Goal: Task Accomplishment & Management: Complete application form

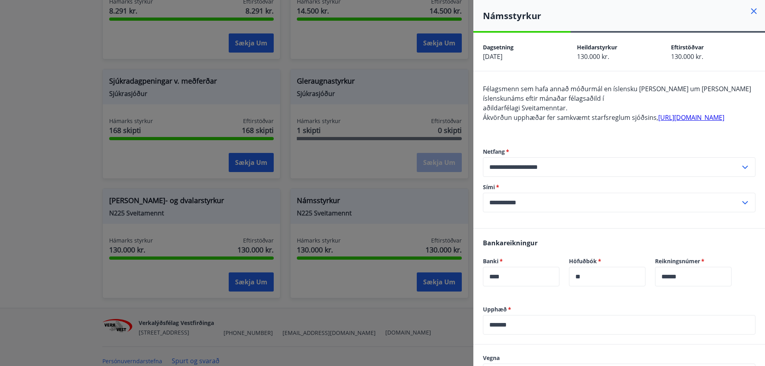
scroll to position [390, 0]
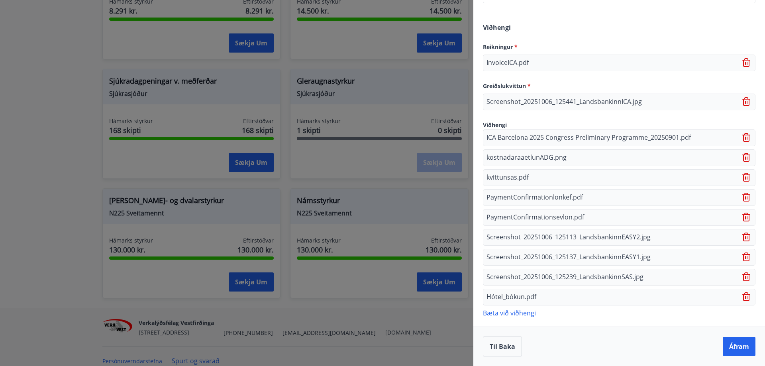
click at [524, 315] on p "Bæta við viðhengi" at bounding box center [619, 313] width 273 height 8
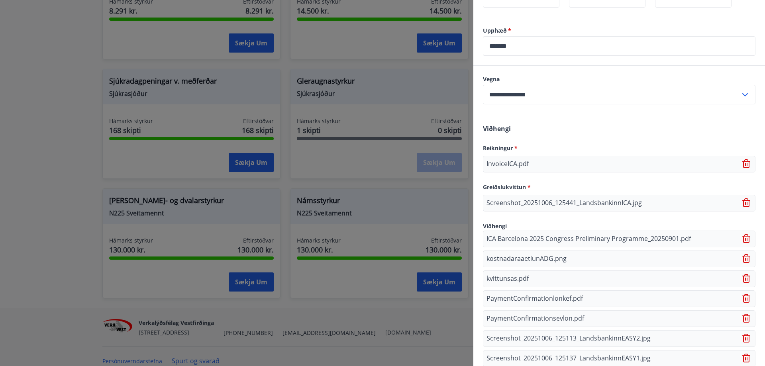
scroll to position [410, 0]
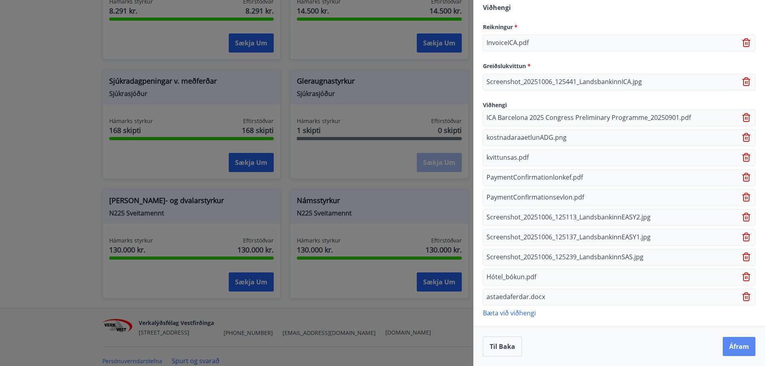
click at [734, 349] on button "Áfram" at bounding box center [739, 346] width 33 height 19
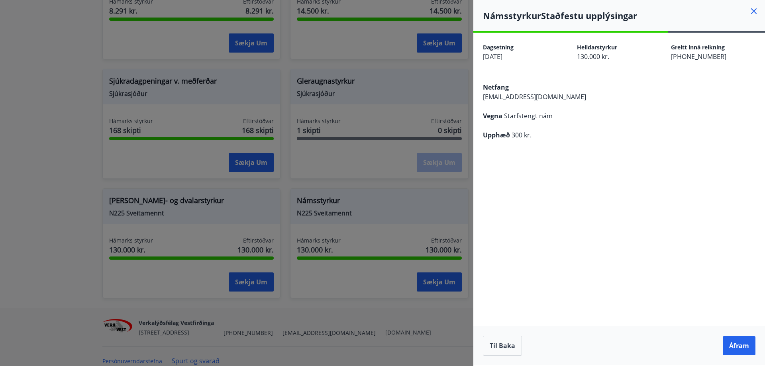
scroll to position [0, 0]
click at [734, 348] on button "Áfram" at bounding box center [739, 345] width 33 height 19
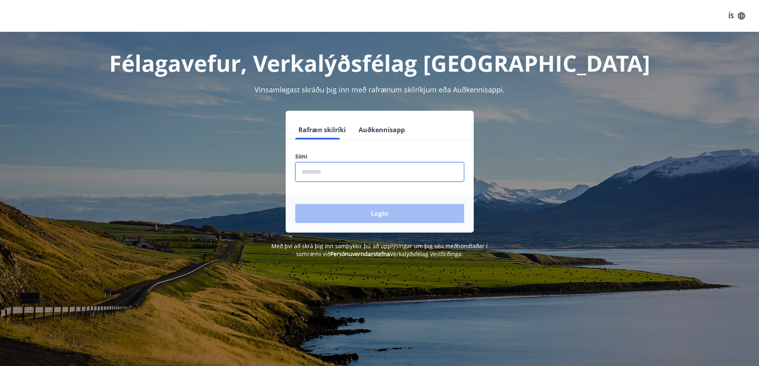
click at [321, 168] on input "phone" at bounding box center [379, 172] width 169 height 20
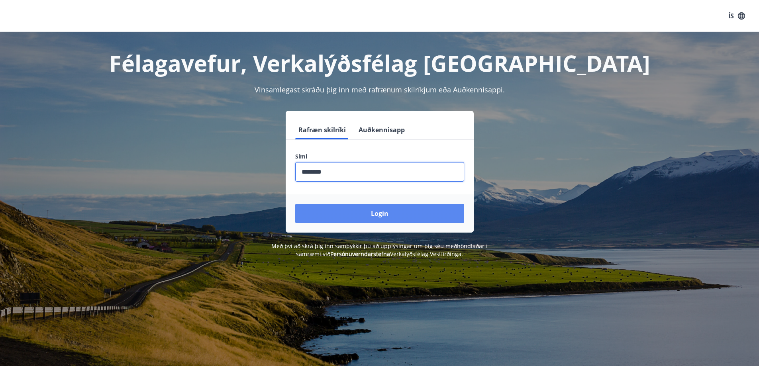
type input "********"
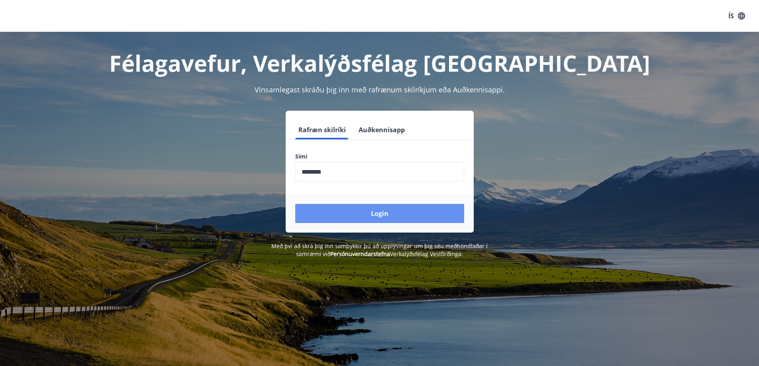
drag, startPoint x: 390, startPoint y: 219, endPoint x: 389, endPoint y: 213, distance: 6.6
click at [389, 214] on button "Login" at bounding box center [379, 213] width 169 height 19
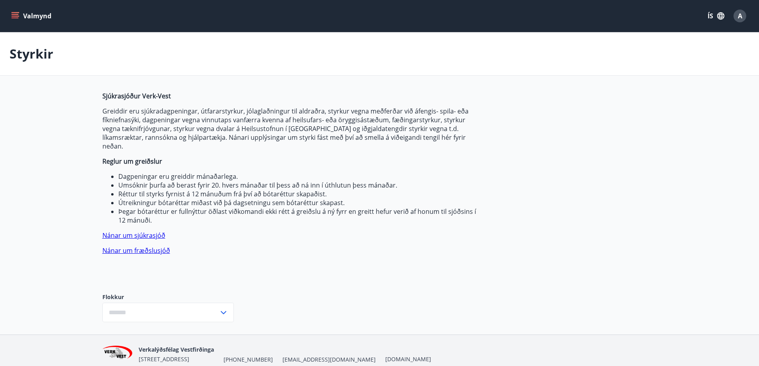
type input "***"
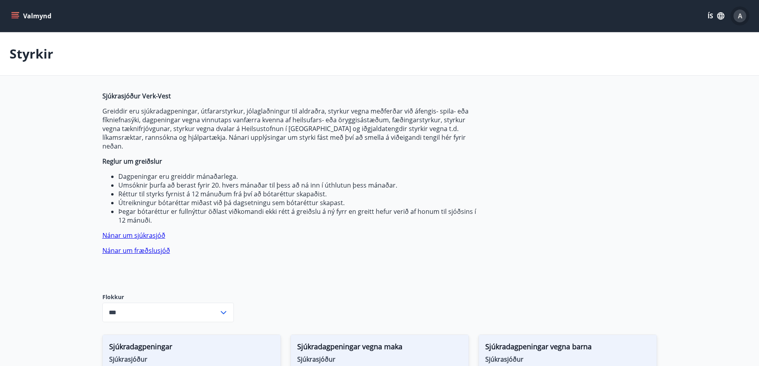
click at [739, 16] on span "A" at bounding box center [740, 16] width 4 height 9
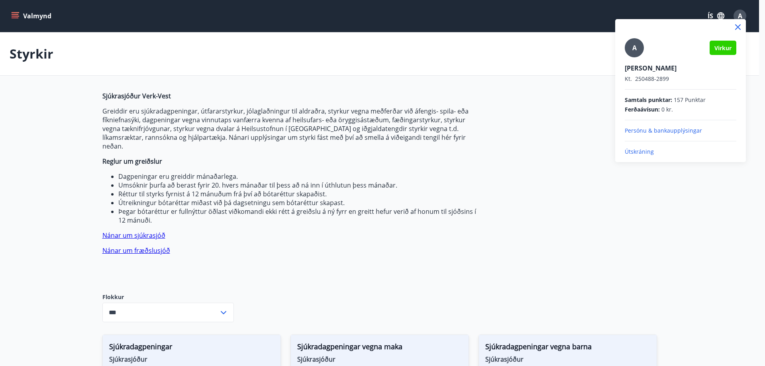
click at [577, 108] on div at bounding box center [382, 183] width 765 height 366
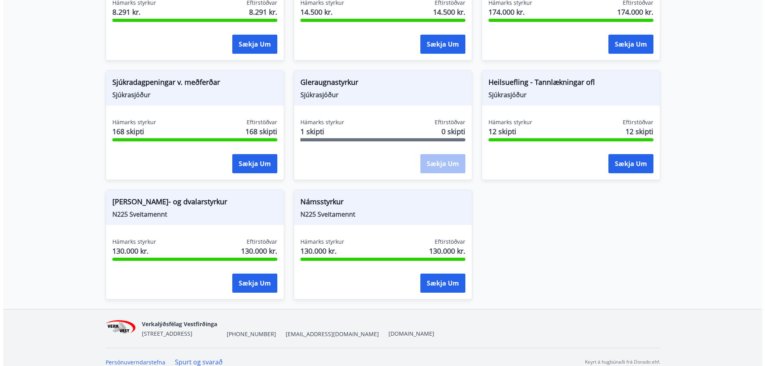
scroll to position [625, 0]
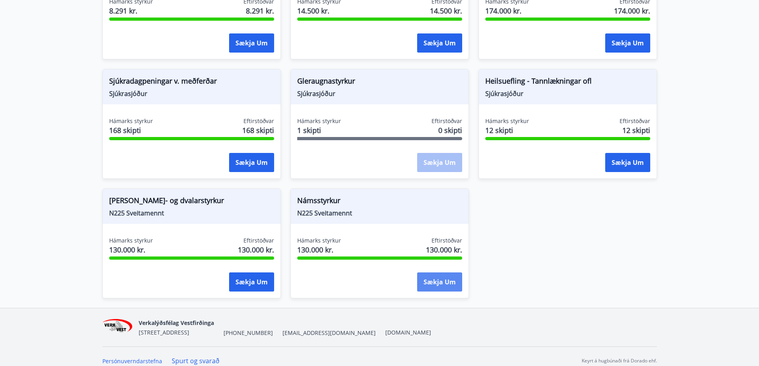
click at [446, 273] on button "Sækja um" at bounding box center [439, 282] width 45 height 19
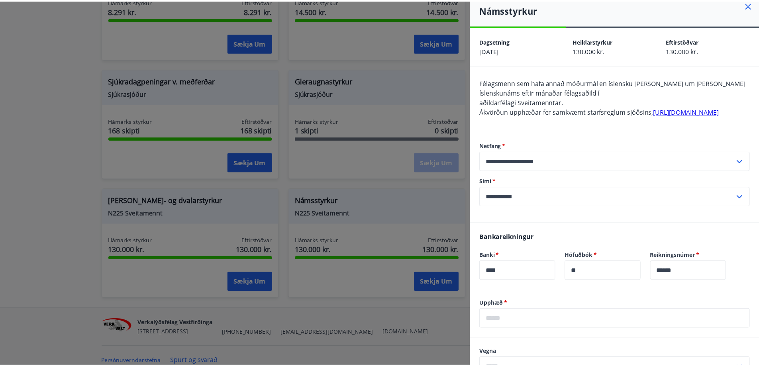
scroll to position [0, 0]
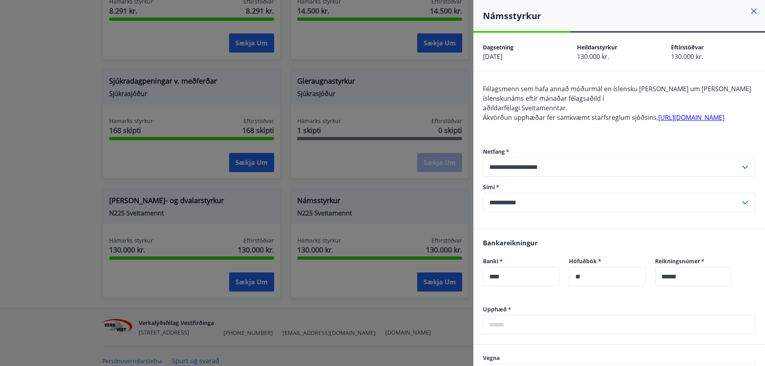
click at [749, 9] on icon at bounding box center [754, 11] width 10 height 10
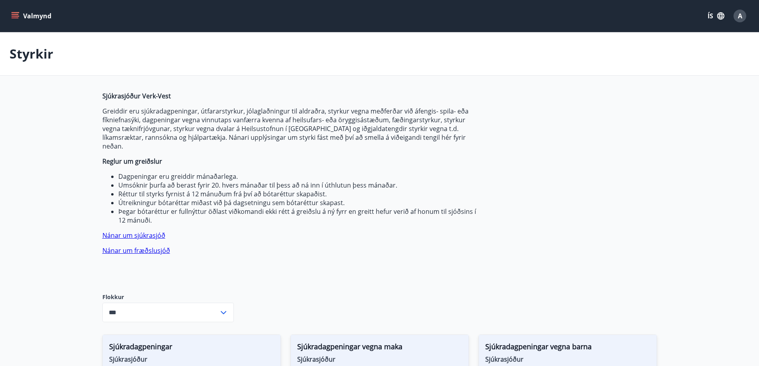
click at [23, 17] on button "Valmynd" at bounding box center [32, 16] width 45 height 14
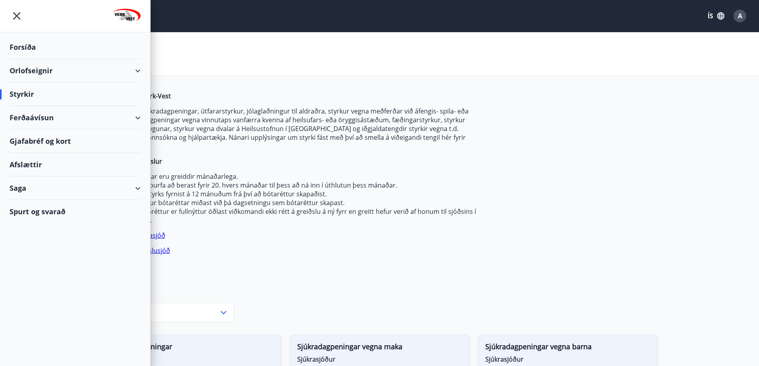
click at [24, 94] on div "Styrkir" at bounding box center [75, 95] width 131 height 24
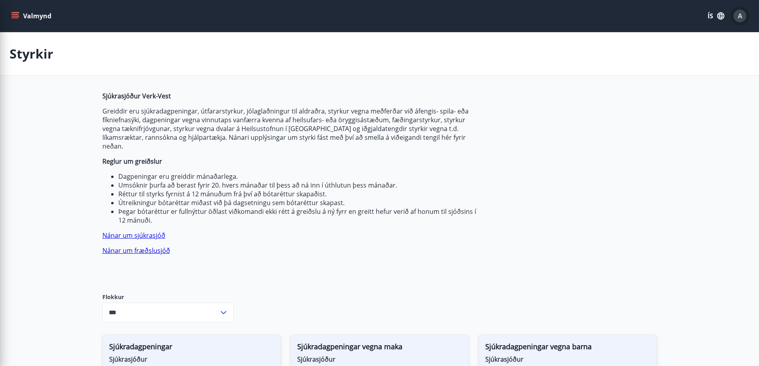
click at [745, 20] on span "A" at bounding box center [740, 16] width 13 height 13
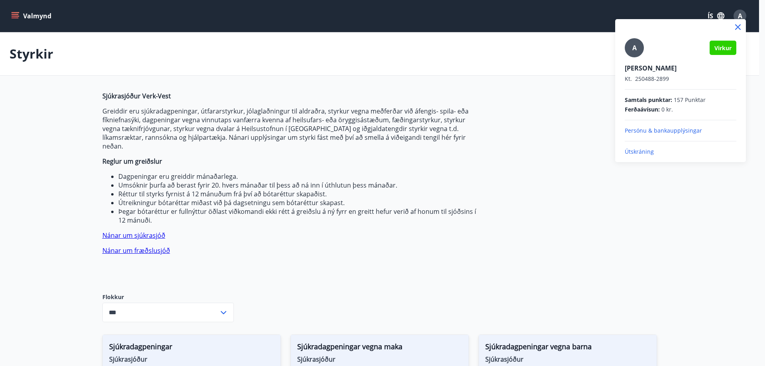
click at [645, 132] on p "Persónu & bankaupplýsingar" at bounding box center [681, 131] width 112 height 8
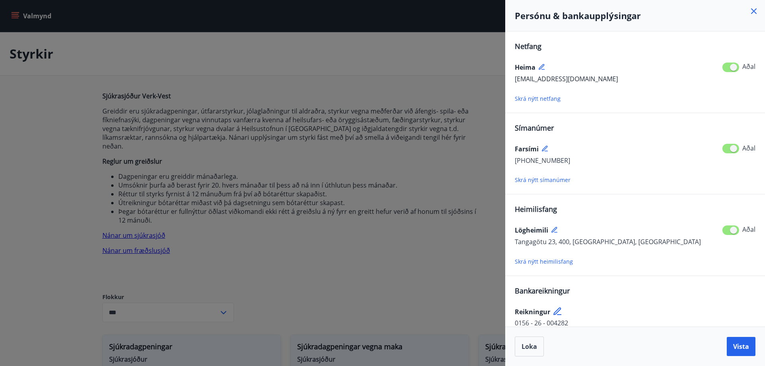
click at [755, 12] on icon at bounding box center [754, 11] width 10 height 10
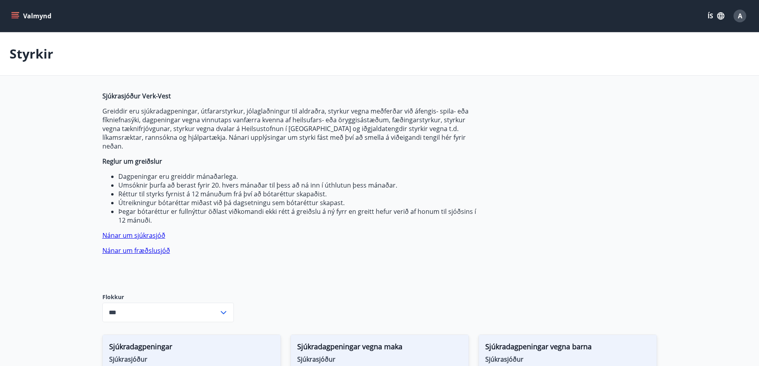
click at [17, 14] on icon "menu" at bounding box center [15, 14] width 7 height 1
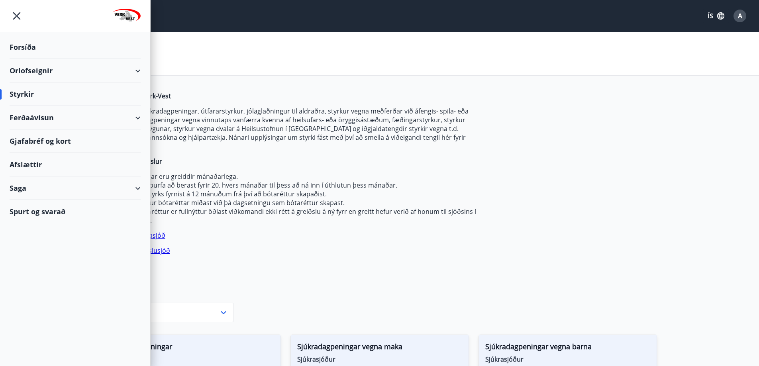
click at [20, 92] on div "Styrkir" at bounding box center [75, 95] width 131 height 24
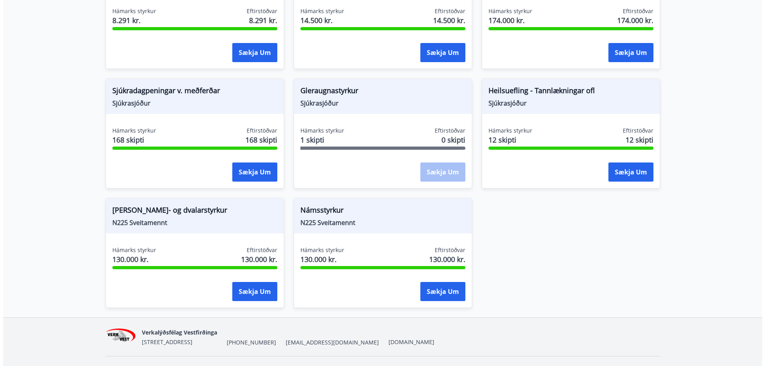
scroll to position [625, 0]
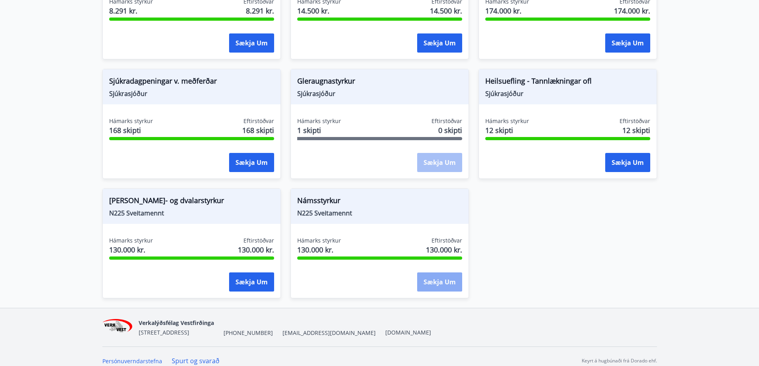
click at [448, 273] on button "Sækja um" at bounding box center [439, 282] width 45 height 19
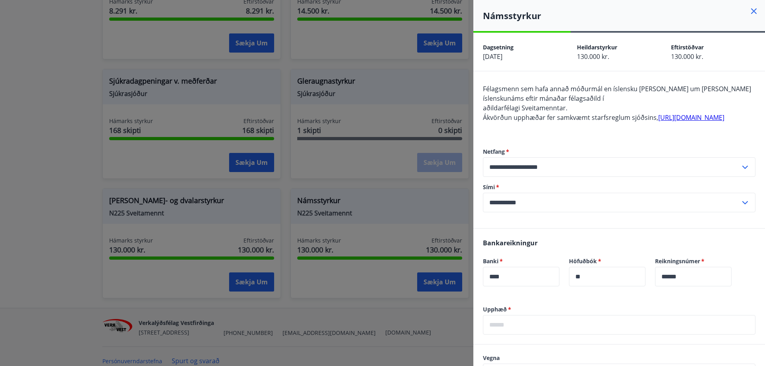
click at [505, 335] on input "text" at bounding box center [619, 325] width 273 height 20
type input "*******"
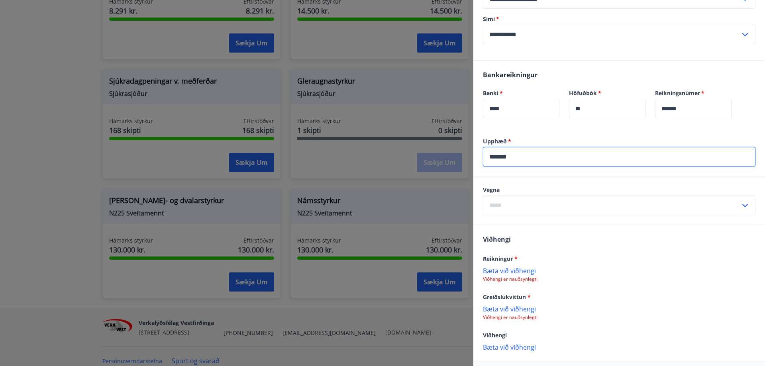
scroll to position [212, 0]
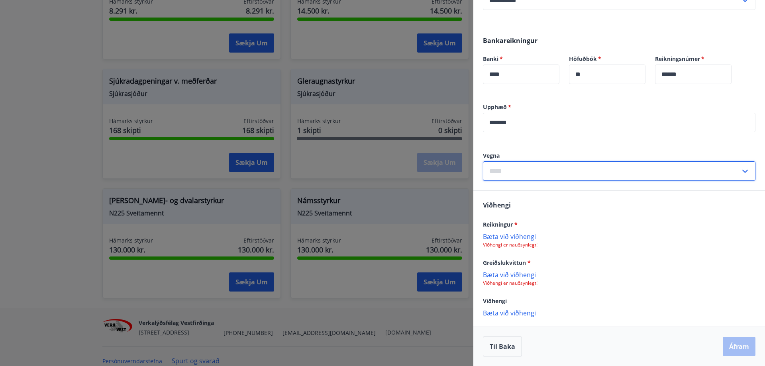
click at [532, 173] on input "text" at bounding box center [611, 171] width 257 height 20
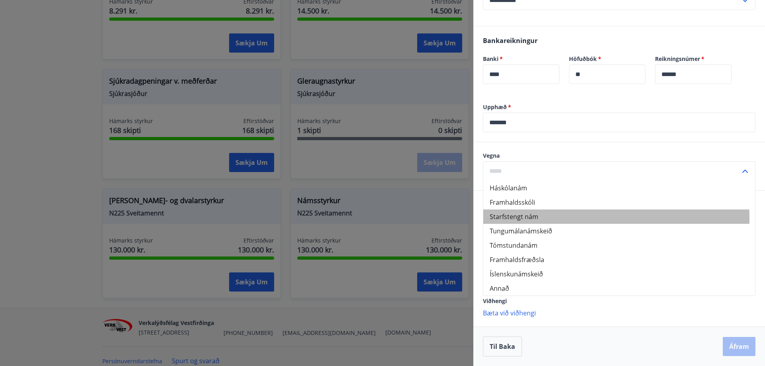
click at [511, 219] on li "Starfstengt nám" at bounding box center [619, 217] width 272 height 14
type input "**********"
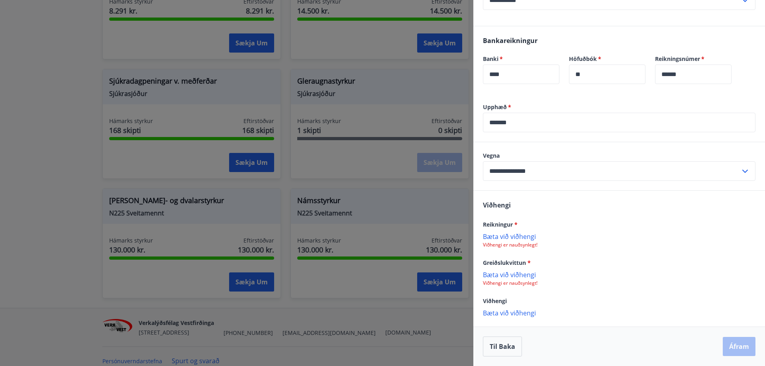
click at [517, 245] on p "Viðhengi er nauðsynlegt!" at bounding box center [619, 245] width 273 height 6
click at [508, 234] on p "Bæta við viðhengi" at bounding box center [619, 236] width 273 height 8
click at [509, 275] on p "Bæta við viðhengi" at bounding box center [619, 275] width 273 height 8
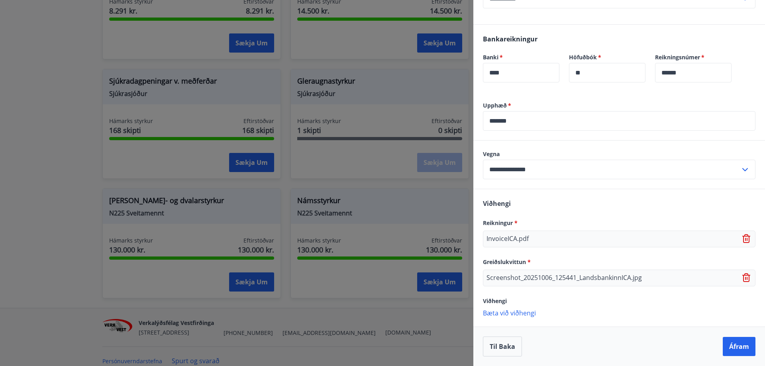
scroll to position [214, 0]
click at [514, 312] on p "Bæta við viðhengi" at bounding box center [619, 313] width 273 height 8
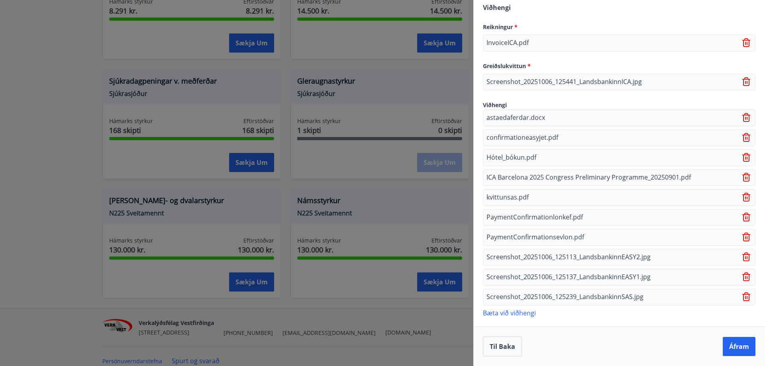
scroll to position [410, 0]
click at [529, 309] on p "Bæta við viðhengi" at bounding box center [619, 313] width 273 height 8
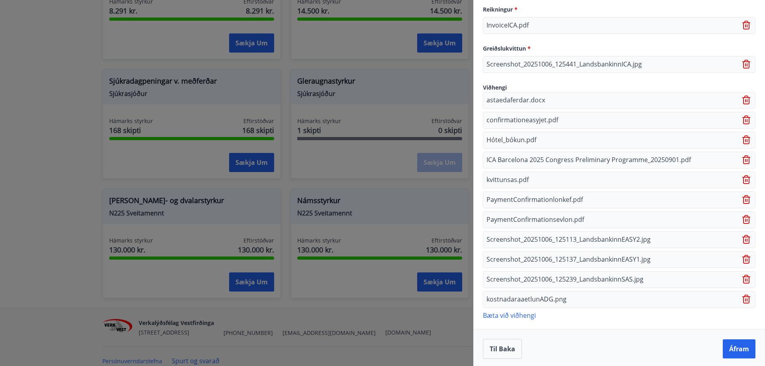
scroll to position [430, 0]
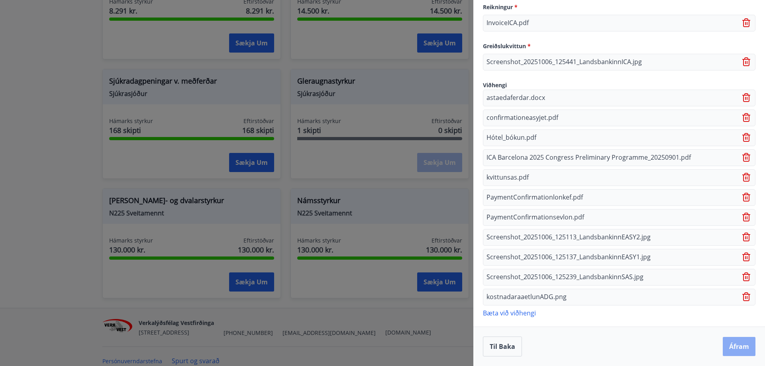
click at [731, 346] on button "Áfram" at bounding box center [739, 346] width 33 height 19
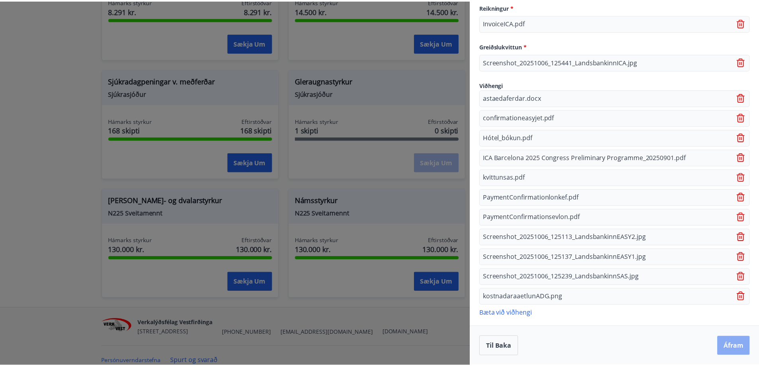
scroll to position [0, 0]
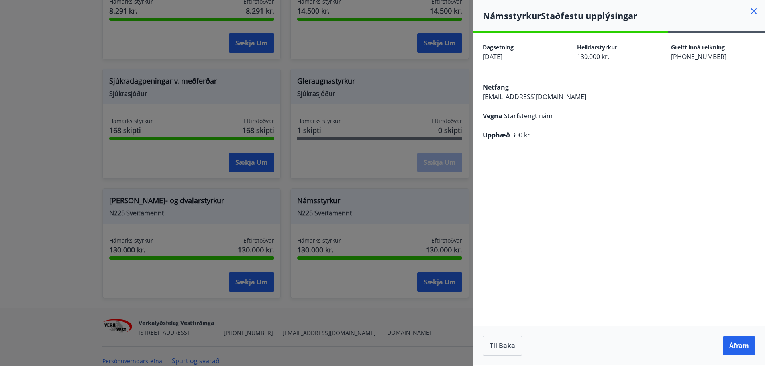
click at [731, 346] on button "Áfram" at bounding box center [739, 345] width 33 height 19
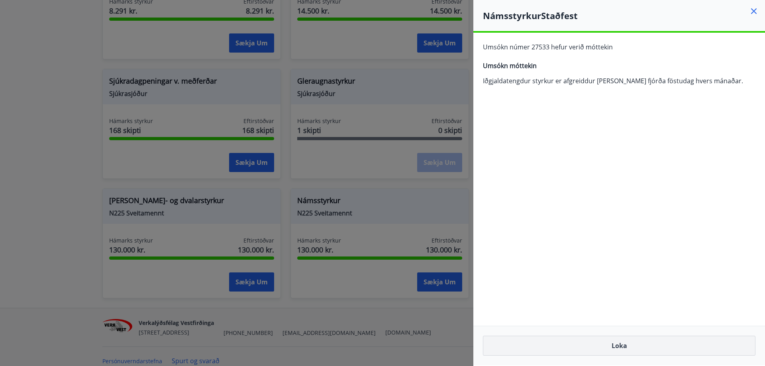
click at [637, 344] on button "Loka" at bounding box center [619, 346] width 273 height 20
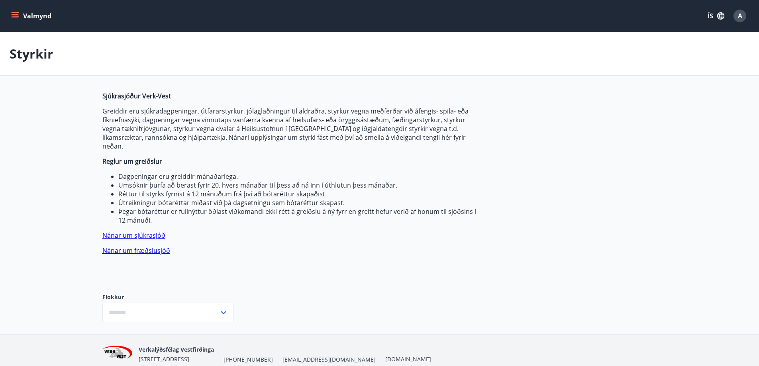
type input "***"
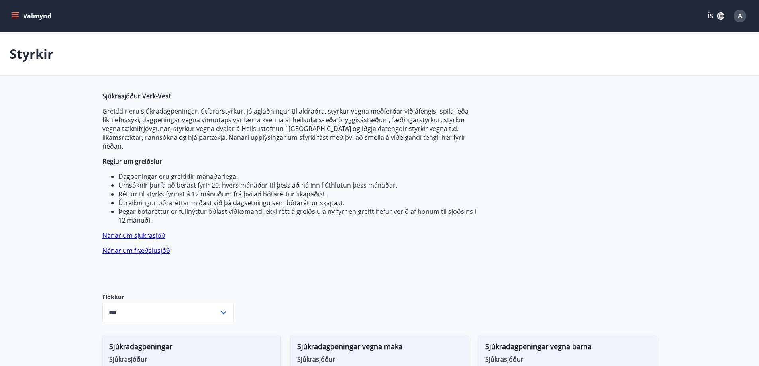
click at [745, 14] on div "A" at bounding box center [740, 16] width 13 height 13
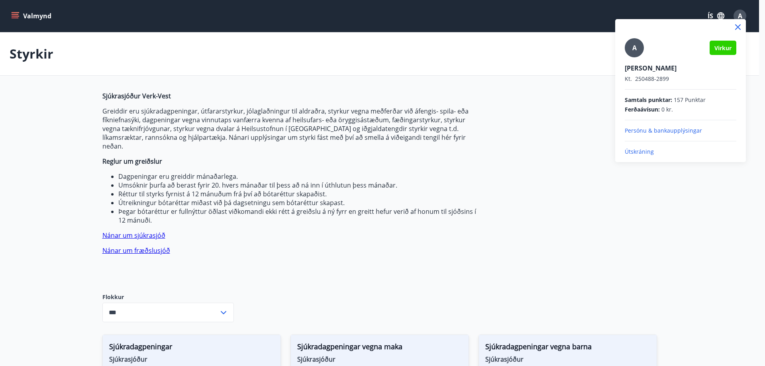
click at [638, 49] on div "A" at bounding box center [634, 47] width 19 height 19
click at [638, 59] on input "A" at bounding box center [679, 63] width 108 height 8
click at [15, 15] on div at bounding box center [382, 183] width 765 height 366
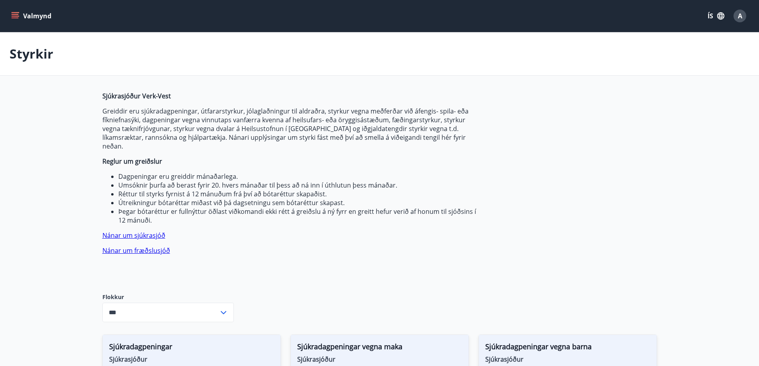
click at [15, 15] on icon "menu" at bounding box center [15, 16] width 8 height 8
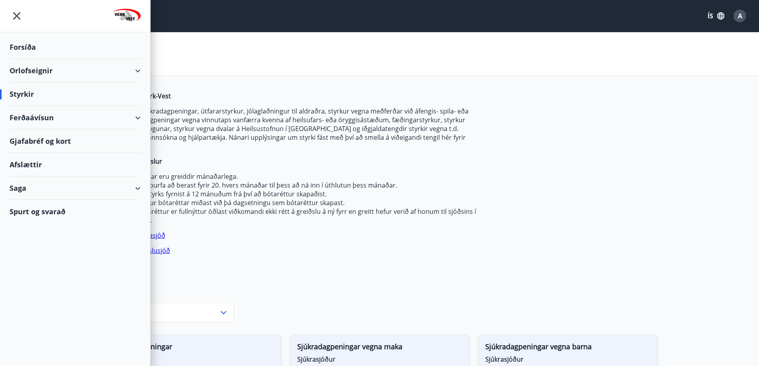
click at [28, 47] on div "Forsíða" at bounding box center [75, 47] width 131 height 24
